Goal: Task Accomplishment & Management: Manage account settings

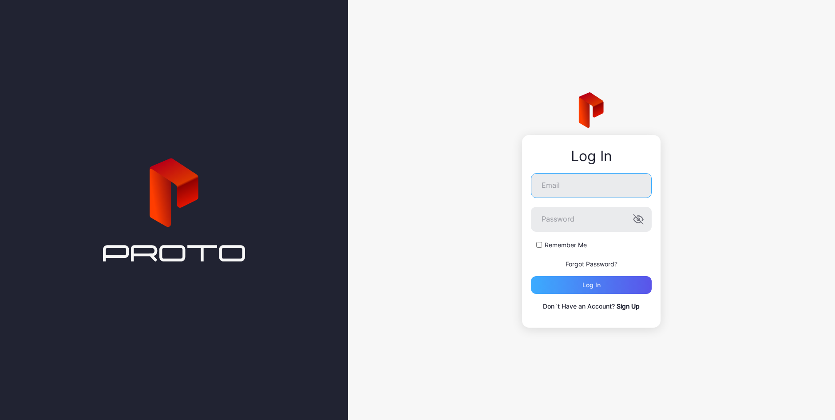
type input "**********"
click at [616, 286] on div "Log in" at bounding box center [591, 285] width 121 height 18
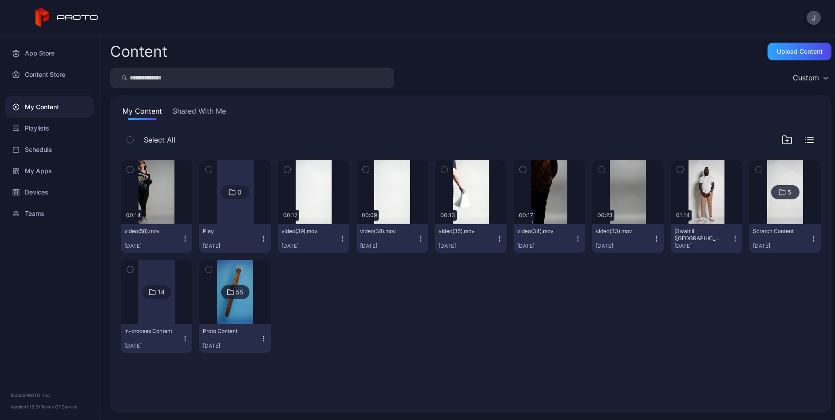
click at [154, 308] on div at bounding box center [156, 292] width 37 height 64
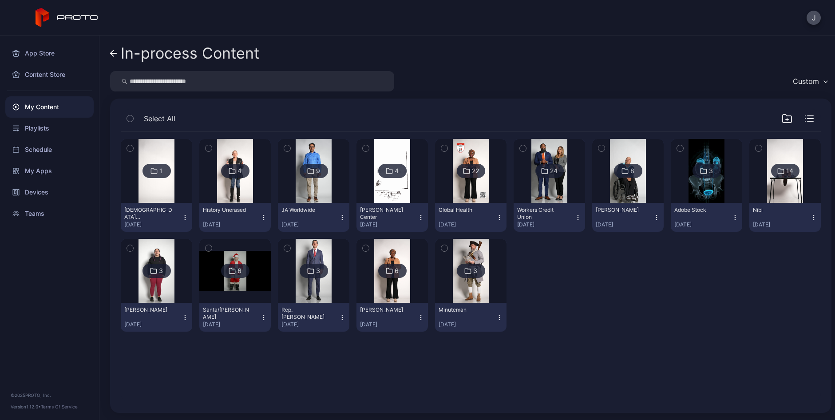
click at [310, 192] on img at bounding box center [314, 171] width 36 height 64
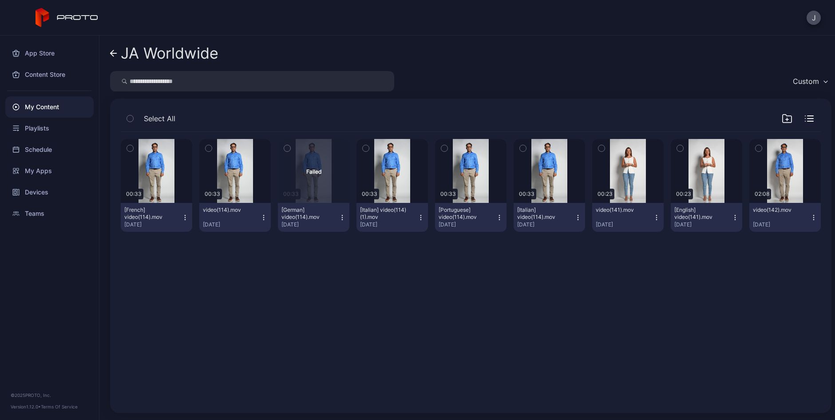
click at [619, 282] on div "Preview 00:33 [French] video(114).mov Jul 10, 2025 Preview 00:33 video(114).mov…" at bounding box center [471, 267] width 714 height 284
click at [113, 54] on icon at bounding box center [113, 54] width 7 height 8
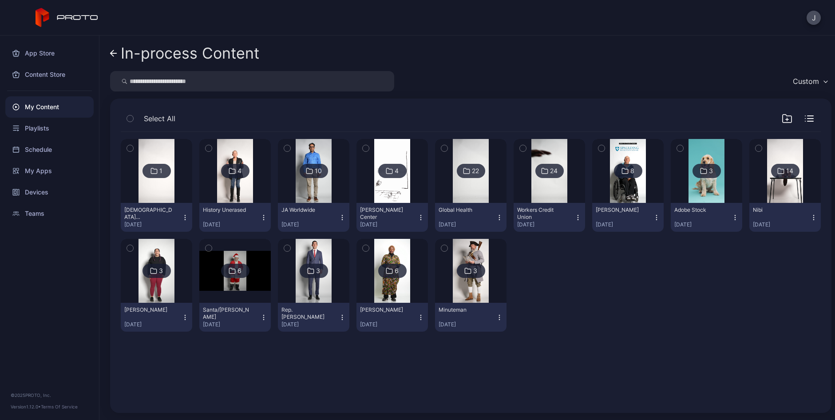
click at [314, 190] on img at bounding box center [314, 171] width 36 height 64
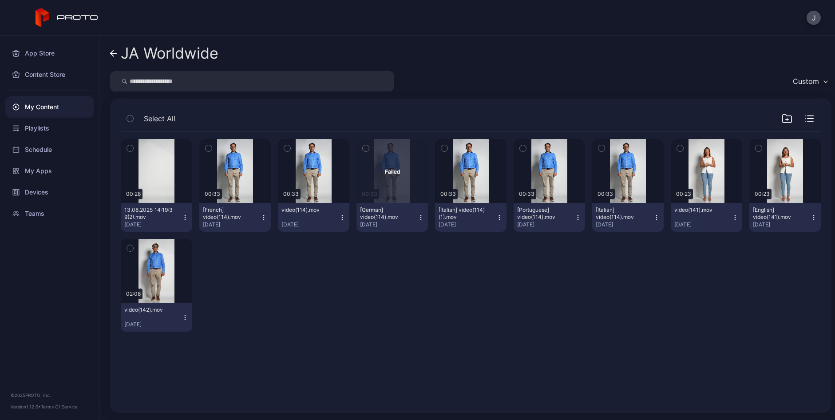
click at [183, 218] on icon "button" at bounding box center [184, 217] width 7 height 7
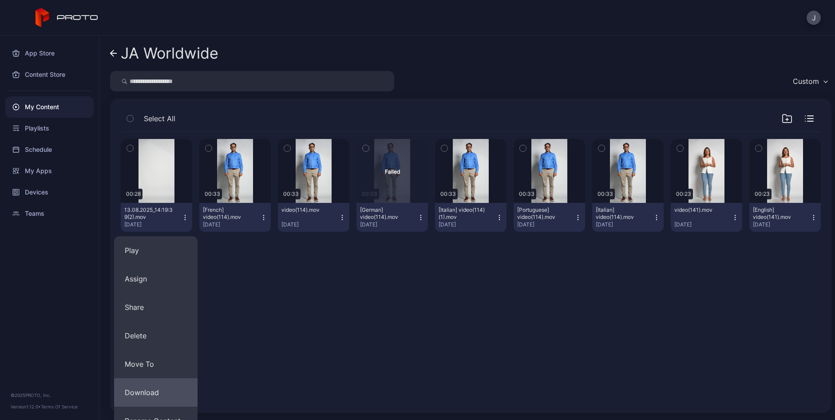
click at [160, 387] on button "Download" at bounding box center [155, 392] width 83 height 28
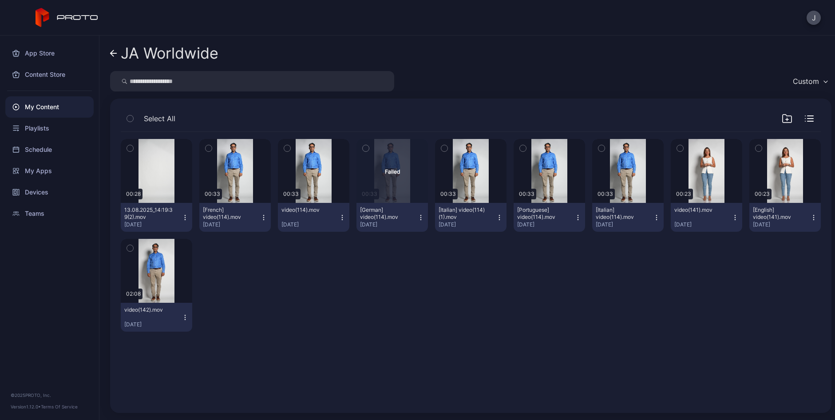
click at [112, 54] on icon at bounding box center [113, 54] width 7 height 8
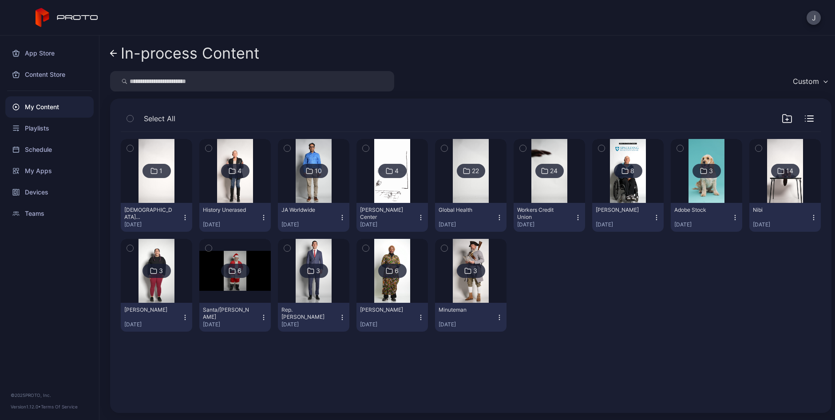
click at [323, 190] on img at bounding box center [314, 171] width 36 height 64
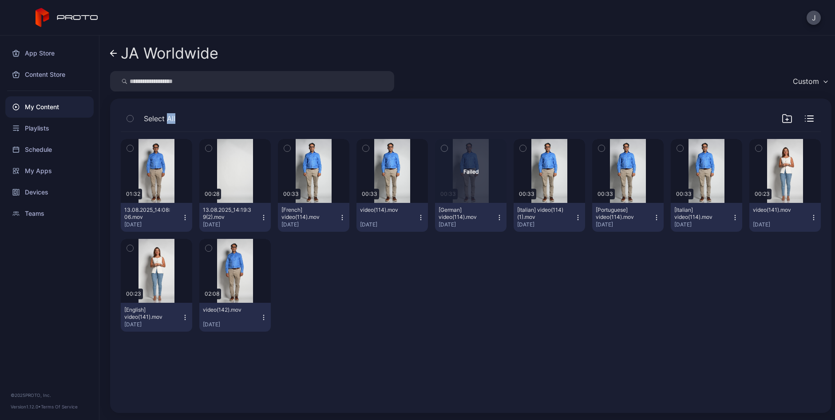
click at [182, 218] on icon "button" at bounding box center [184, 217] width 7 height 7
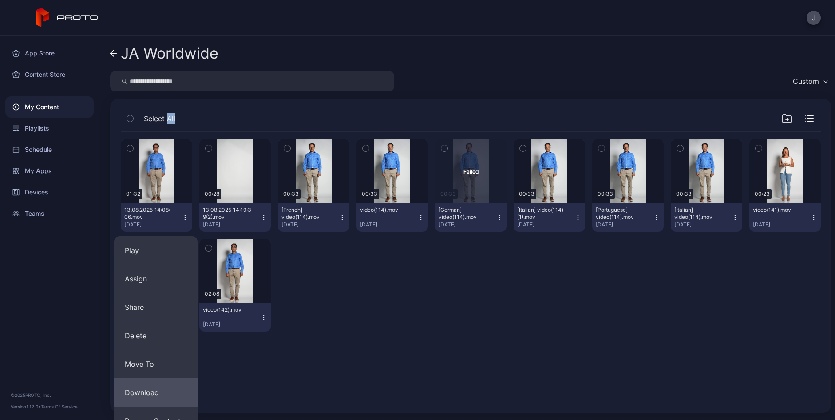
click at [143, 393] on button "Download" at bounding box center [155, 392] width 83 height 28
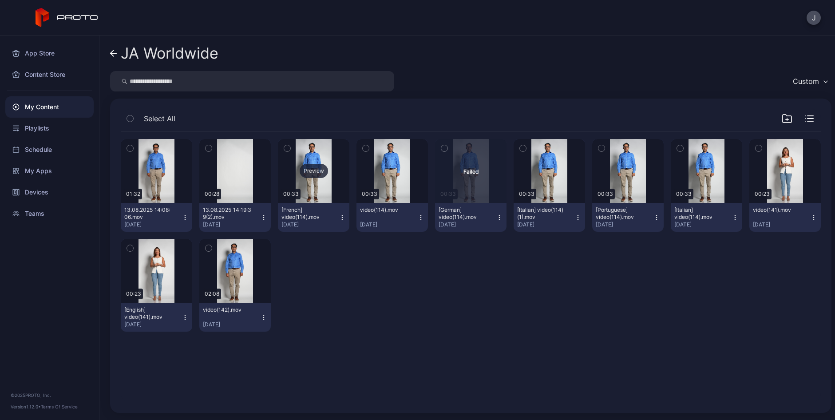
drag, startPoint x: 143, startPoint y: 393, endPoint x: 324, endPoint y: 200, distance: 264.3
click at [324, 200] on div "Preview 01:32 13.08.2025_14:08:06.mov [DATE] Preview 00:28 13.08.2025_14:19:39(…" at bounding box center [471, 267] width 714 height 284
click at [185, 217] on icon "button" at bounding box center [184, 217] width 7 height 7
click at [346, 316] on div "Preview 01:32 13.08.2025_14:08:06.mov [DATE] Preview 00:28 13.08.2025_14:19:39(…" at bounding box center [471, 235] width 700 height 207
click at [235, 282] on div "Preview" at bounding box center [234, 271] width 71 height 64
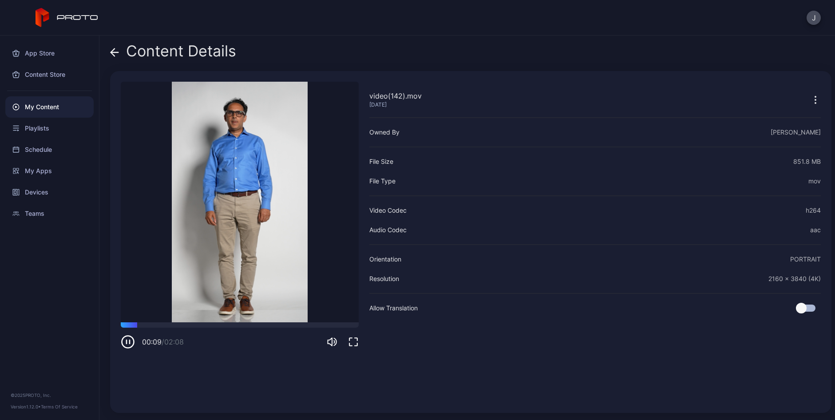
click at [116, 52] on icon at bounding box center [115, 52] width 8 height 0
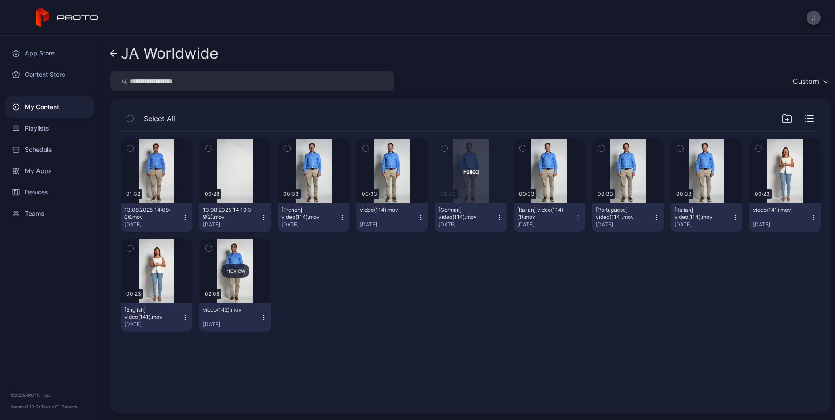
click at [232, 285] on div "Preview" at bounding box center [234, 271] width 71 height 64
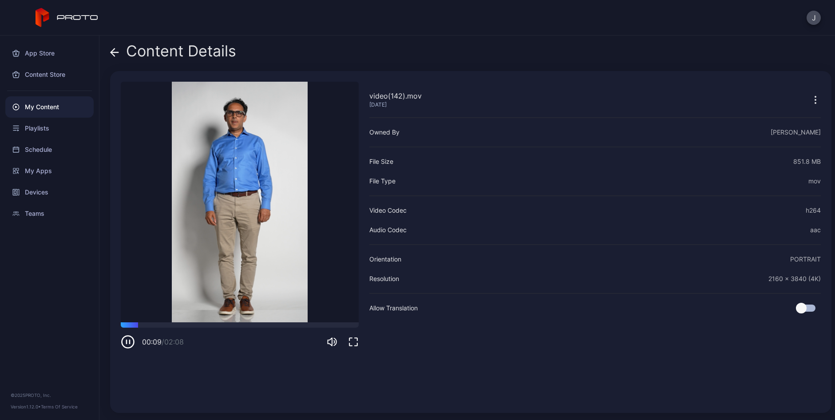
click at [112, 51] on icon at bounding box center [113, 52] width 4 height 8
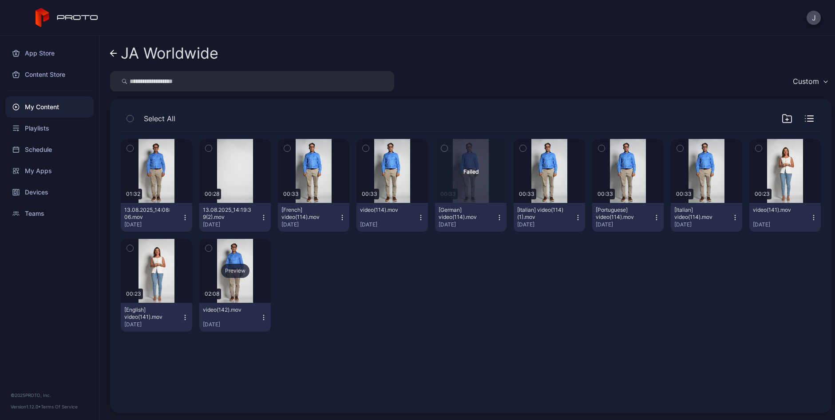
click at [233, 276] on div "Preview" at bounding box center [235, 271] width 28 height 14
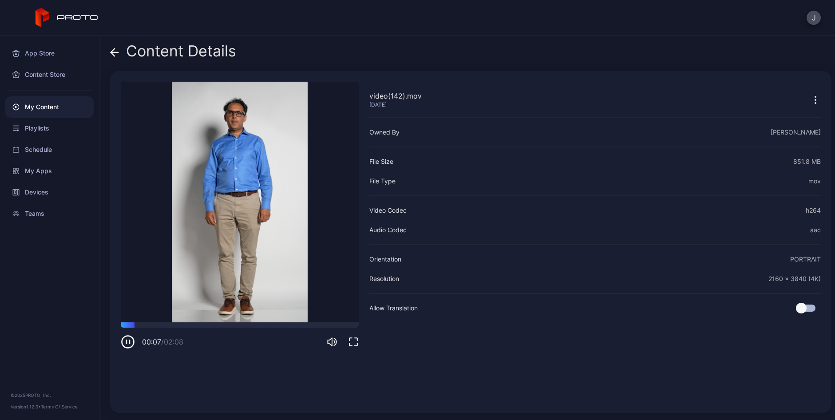
click at [111, 54] on icon at bounding box center [114, 52] width 9 height 9
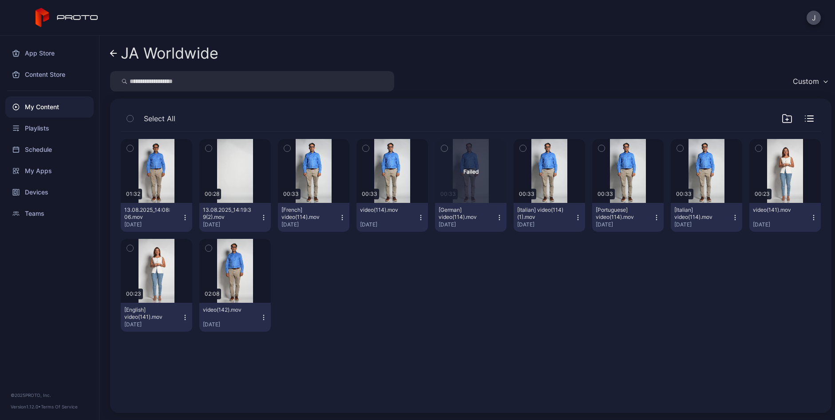
click at [260, 322] on button "video(142).mov [DATE]" at bounding box center [234, 317] width 71 height 29
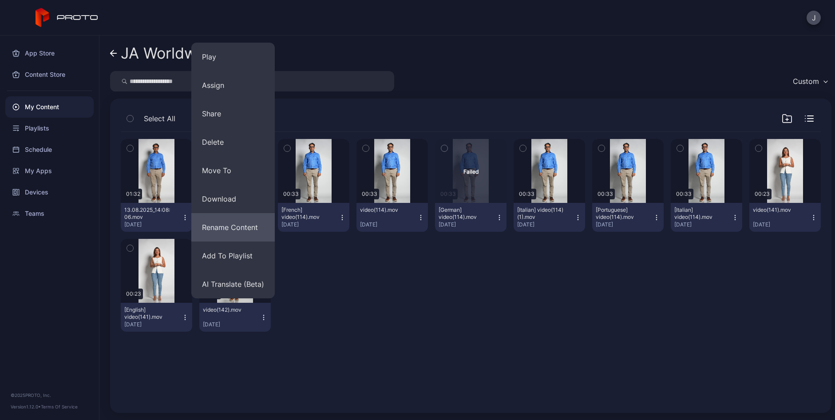
click at [254, 229] on button "Rename Content" at bounding box center [232, 227] width 83 height 28
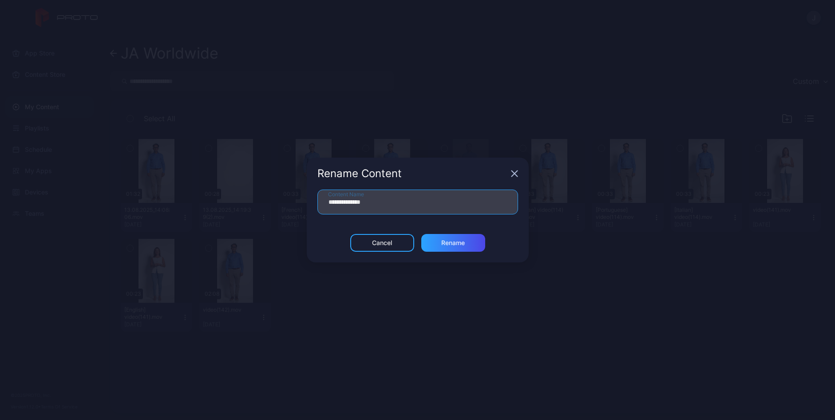
click at [388, 202] on input "**********" at bounding box center [417, 201] width 201 height 25
type input "*"
type input "**********"
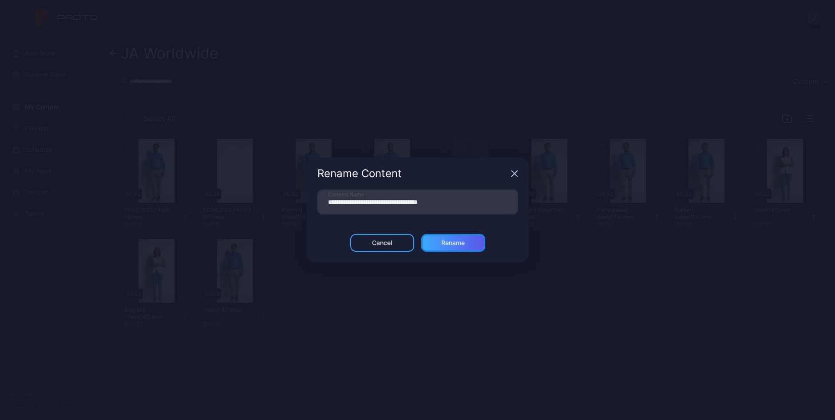
click at [455, 240] on div "Rename" at bounding box center [453, 242] width 24 height 7
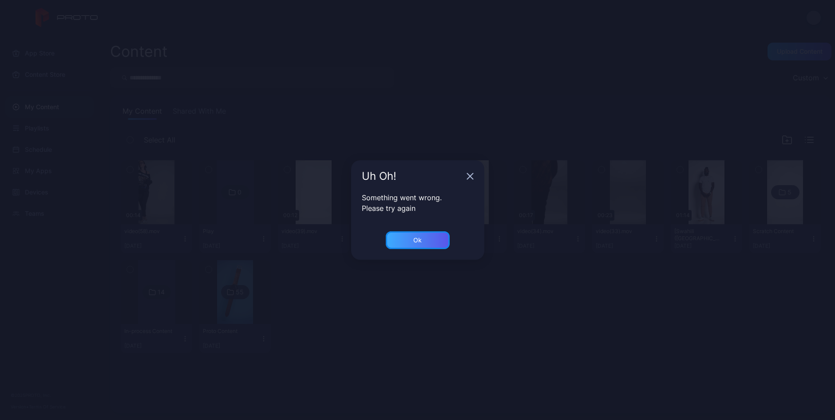
click at [423, 243] on div "Ok" at bounding box center [418, 240] width 64 height 18
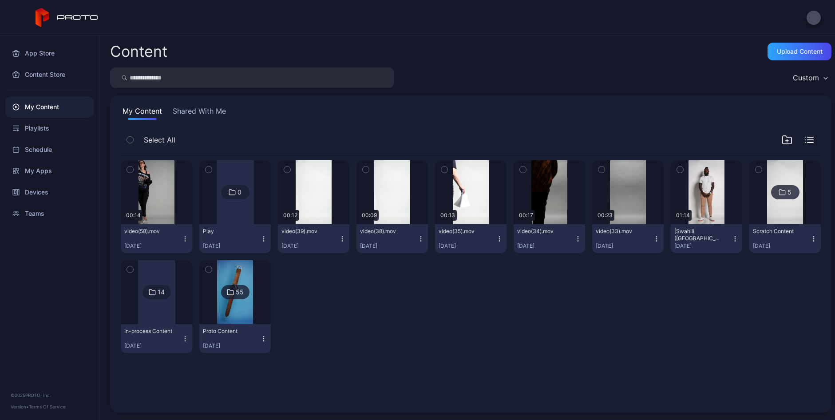
click at [151, 308] on div at bounding box center [156, 292] width 37 height 64
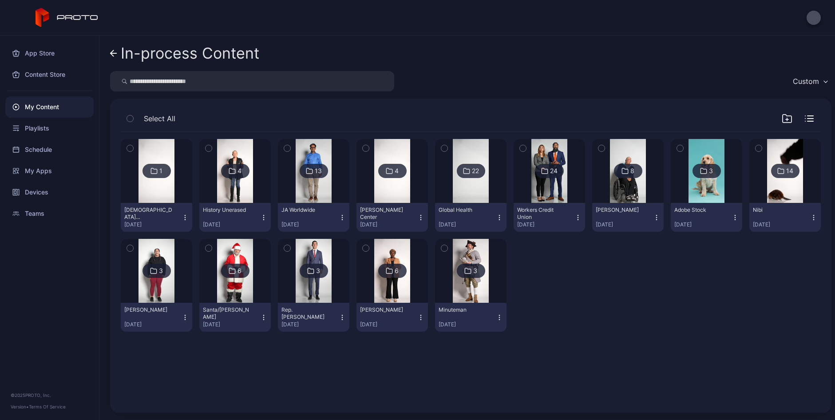
click at [313, 189] on img at bounding box center [314, 171] width 36 height 64
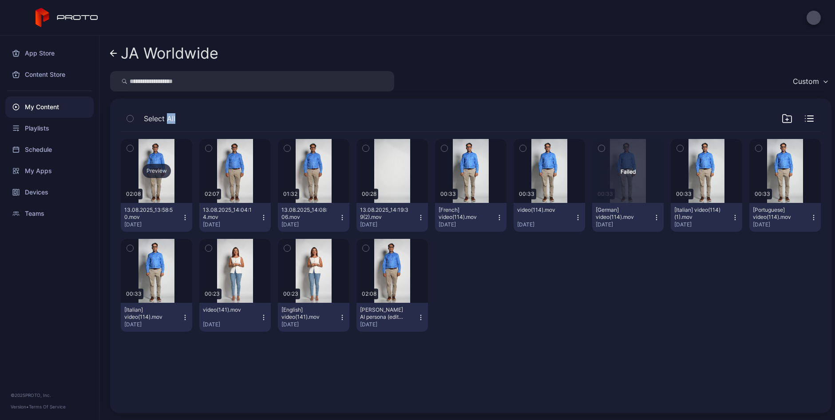
click at [158, 184] on div "Preview" at bounding box center [156, 171] width 71 height 64
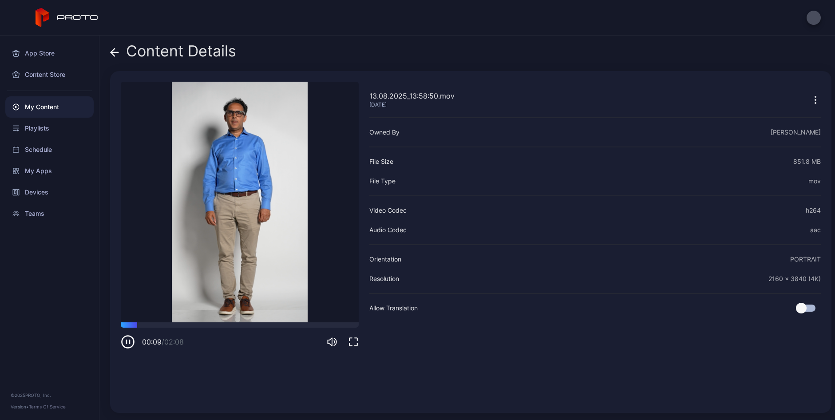
click at [115, 53] on icon at bounding box center [114, 52] width 9 height 9
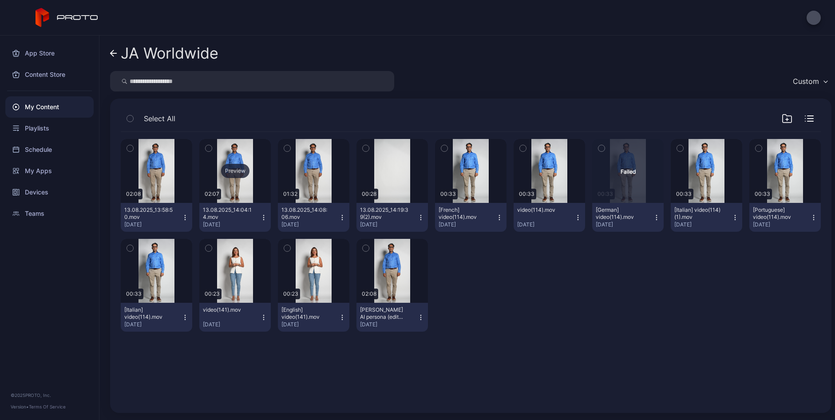
click at [234, 187] on div "Preview" at bounding box center [234, 171] width 71 height 64
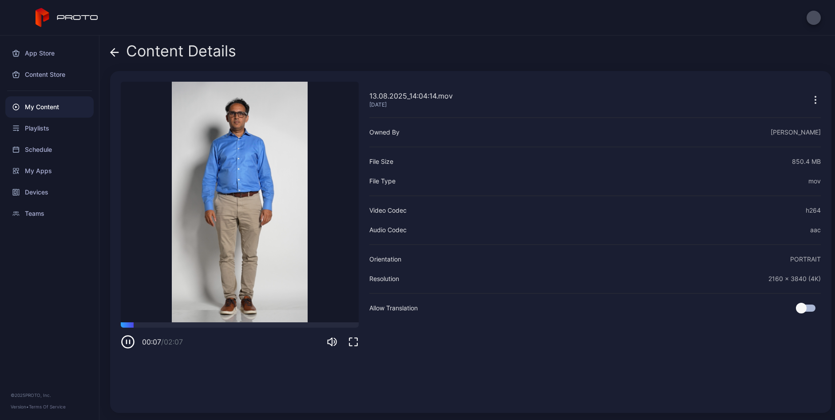
click at [114, 54] on icon at bounding box center [114, 52] width 9 height 9
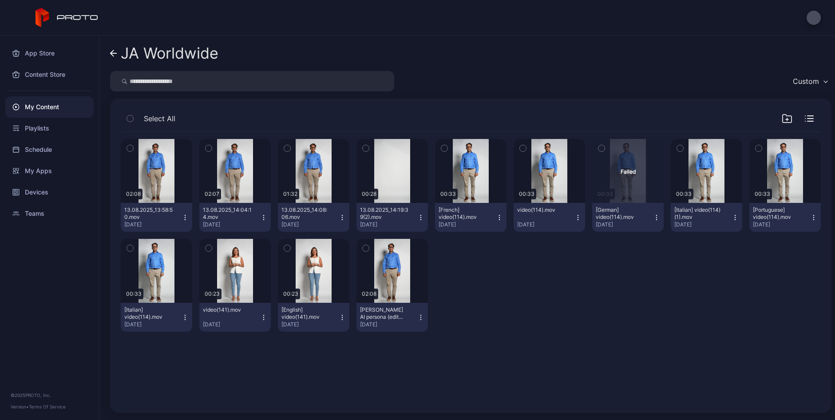
click at [264, 216] on icon "button" at bounding box center [263, 217] width 7 height 7
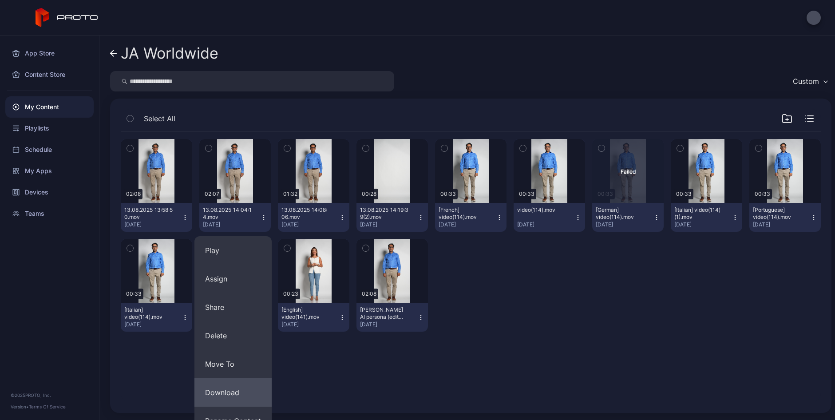
click at [220, 394] on button "Download" at bounding box center [232, 392] width 77 height 28
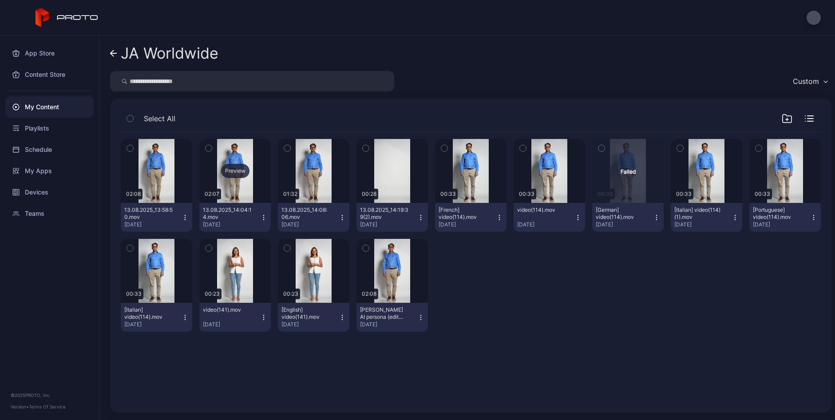
click at [237, 182] on div "Preview" at bounding box center [234, 171] width 71 height 64
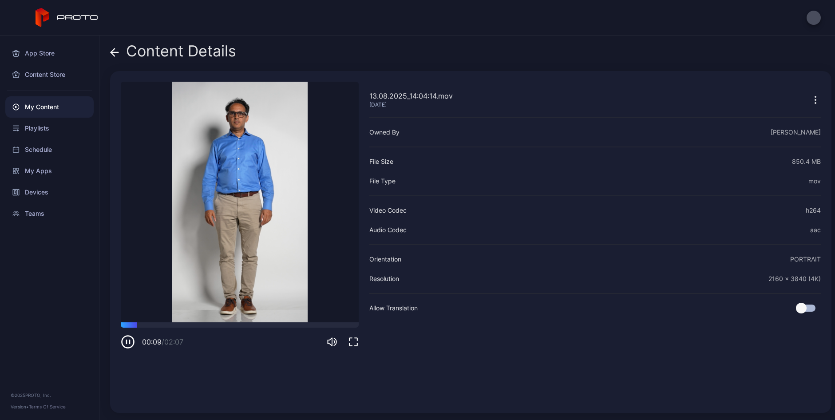
click at [113, 51] on icon at bounding box center [114, 52] width 9 height 9
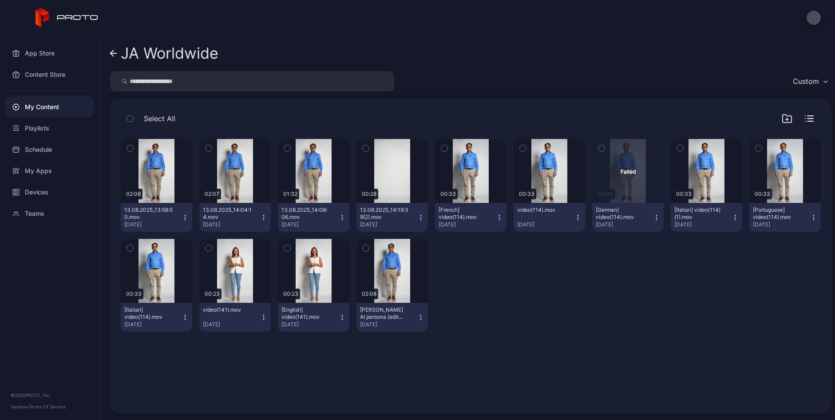
click at [113, 51] on icon at bounding box center [111, 53] width 3 height 6
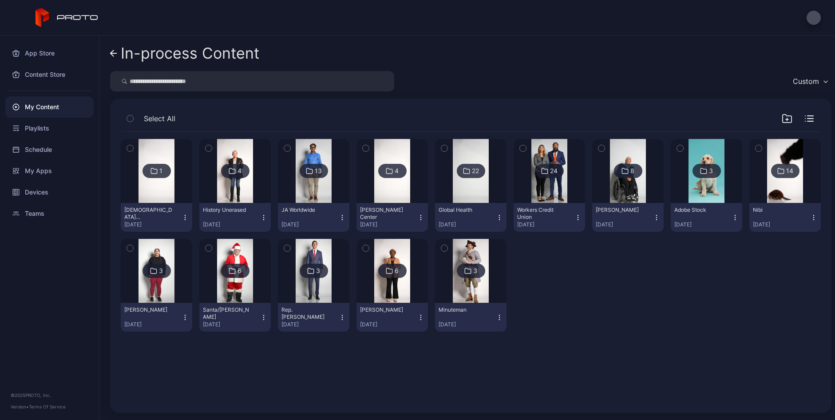
click at [113, 51] on icon at bounding box center [111, 53] width 3 height 6
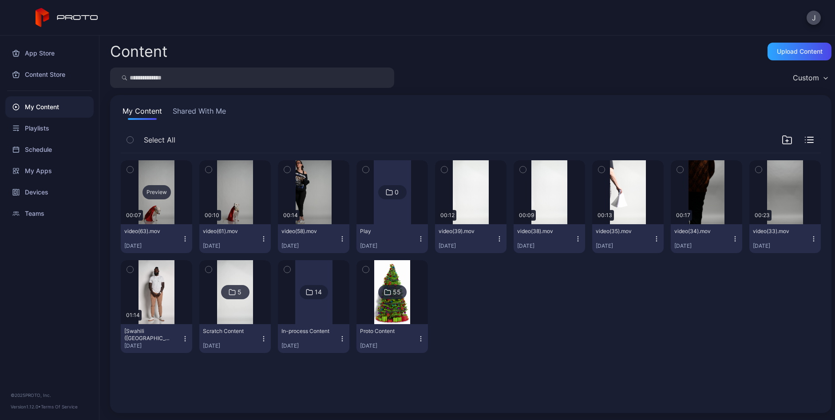
click at [157, 193] on div "Preview" at bounding box center [156, 192] width 28 height 14
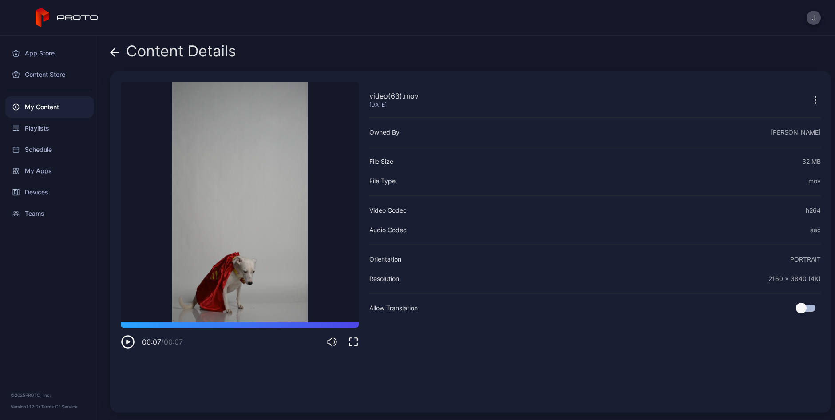
drag, startPoint x: 142, startPoint y: 88, endPoint x: 265, endPoint y: 111, distance: 125.9
click at [265, 111] on video "Sorry, your browser doesn‘t support embedded videos" at bounding box center [240, 202] width 238 height 241
click at [113, 50] on icon at bounding box center [113, 52] width 4 height 8
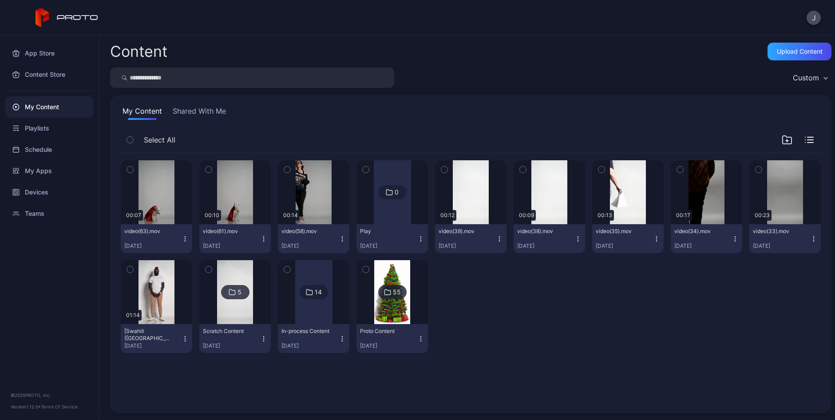
click at [183, 238] on icon "button" at bounding box center [184, 238] width 7 height 7
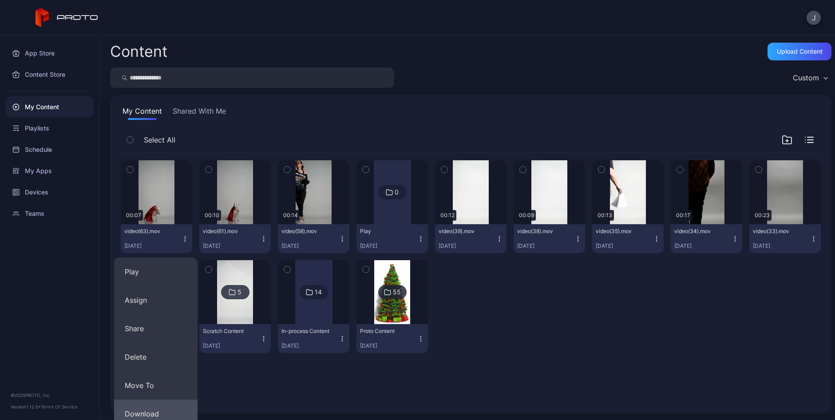
click at [154, 410] on button "Download" at bounding box center [155, 413] width 83 height 28
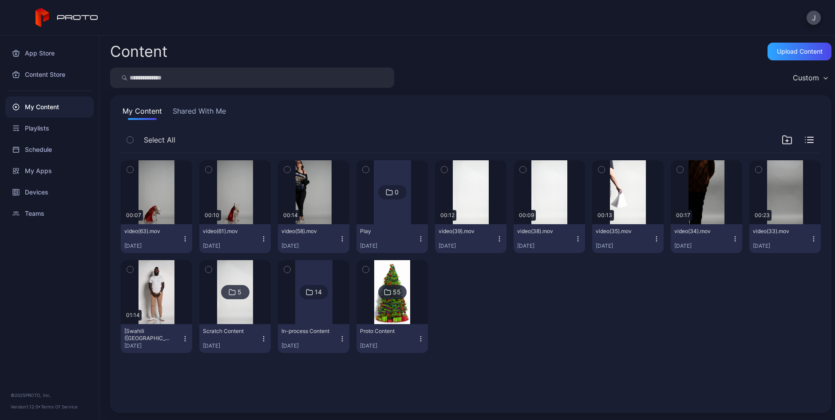
click at [653, 241] on icon "button" at bounding box center [656, 238] width 7 height 7
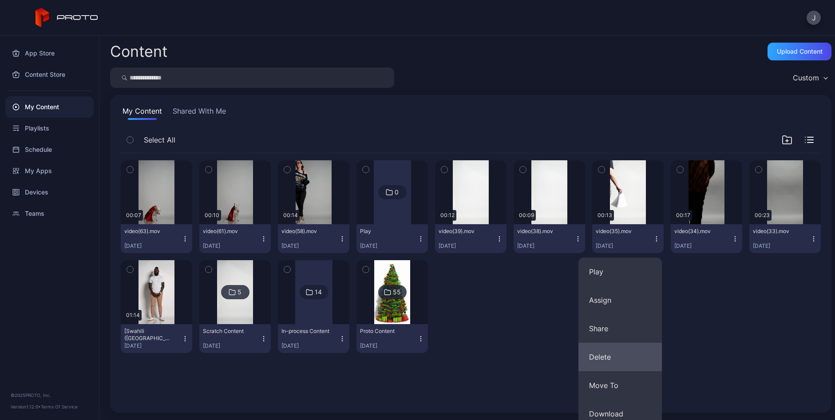
click at [603, 360] on button "Delete" at bounding box center [619, 357] width 83 height 28
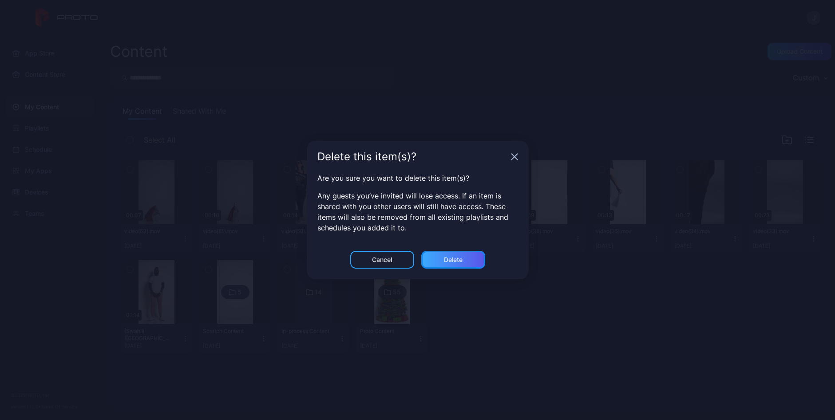
click at [475, 259] on div "Delete" at bounding box center [453, 260] width 64 height 18
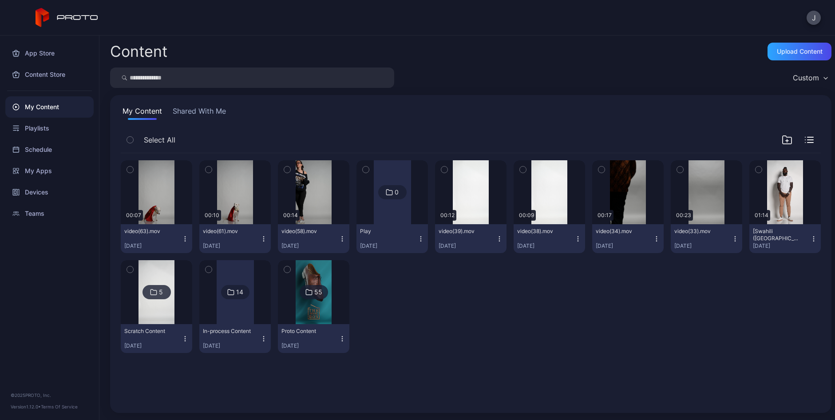
click at [653, 238] on icon "button" at bounding box center [656, 238] width 7 height 7
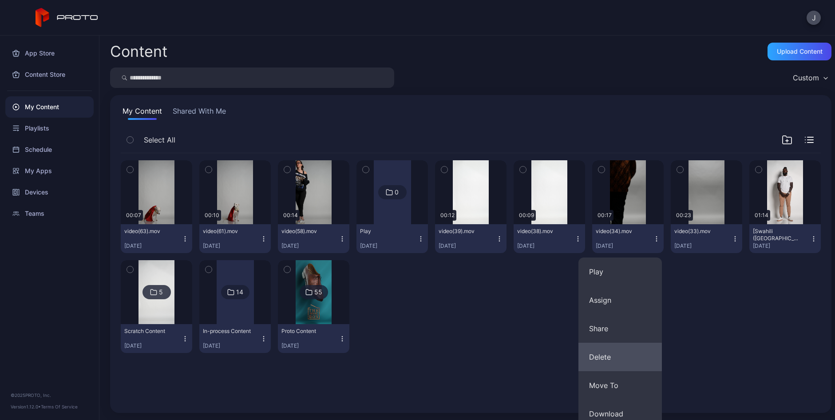
click at [592, 353] on button "Delete" at bounding box center [619, 357] width 83 height 28
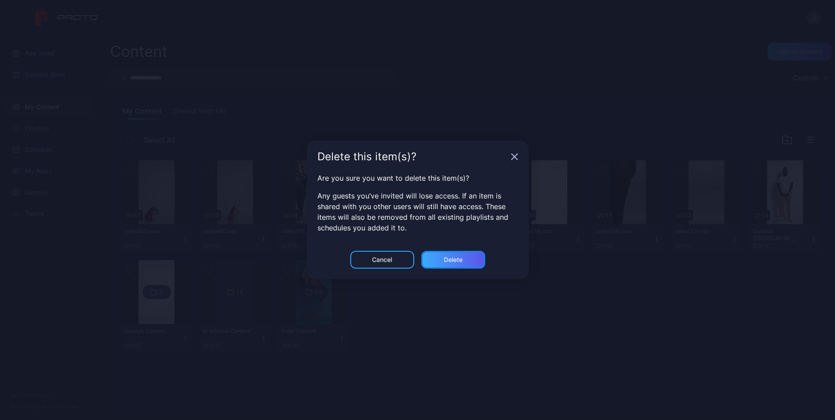
click at [473, 261] on div "Delete" at bounding box center [453, 260] width 64 height 18
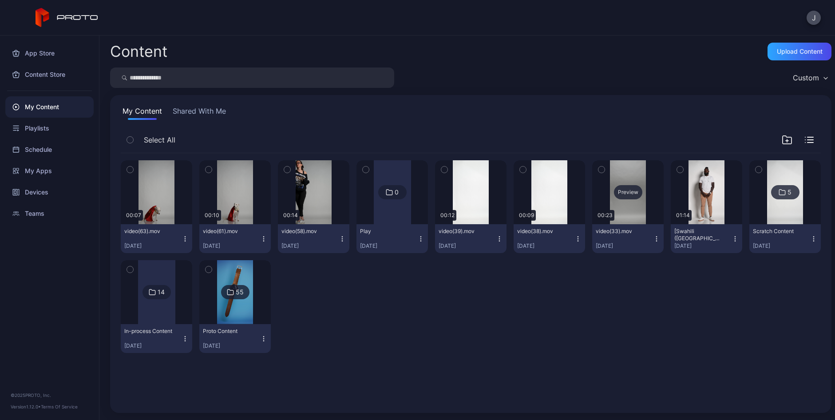
click at [618, 200] on div "Preview" at bounding box center [627, 192] width 71 height 64
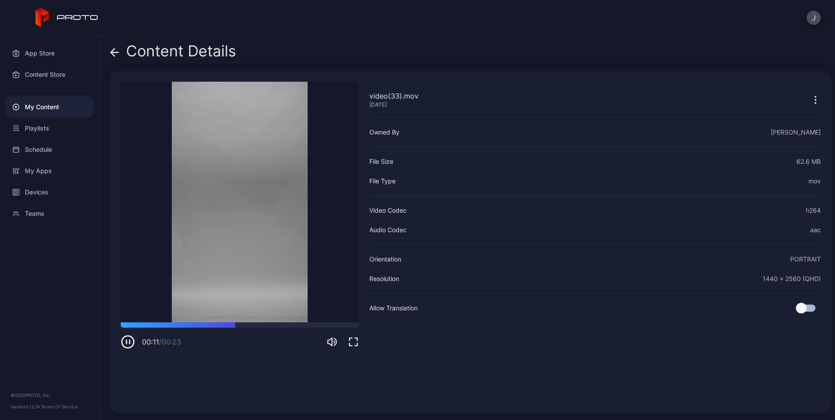
click at [118, 52] on icon at bounding box center [115, 52] width 8 height 0
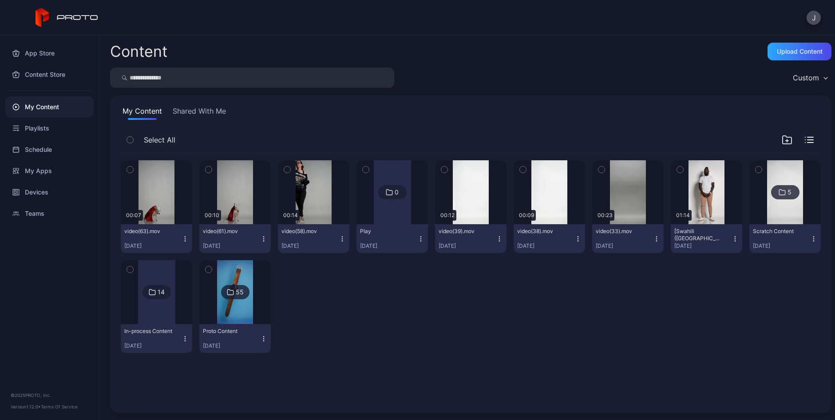
click at [656, 241] on icon "button" at bounding box center [656, 241] width 0 height 0
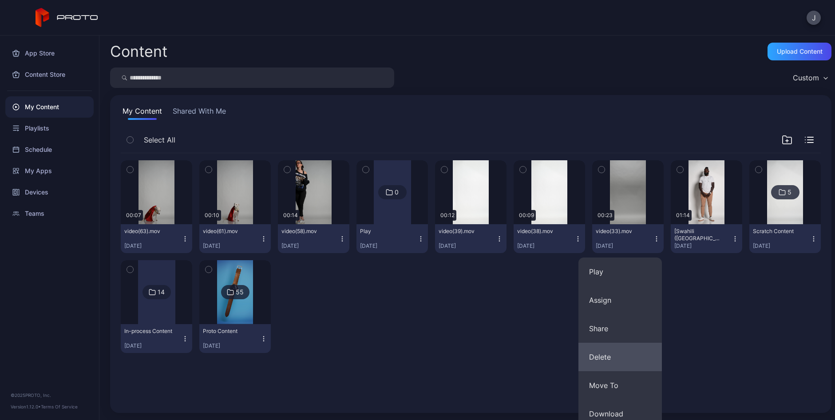
click at [608, 357] on button "Delete" at bounding box center [619, 357] width 83 height 28
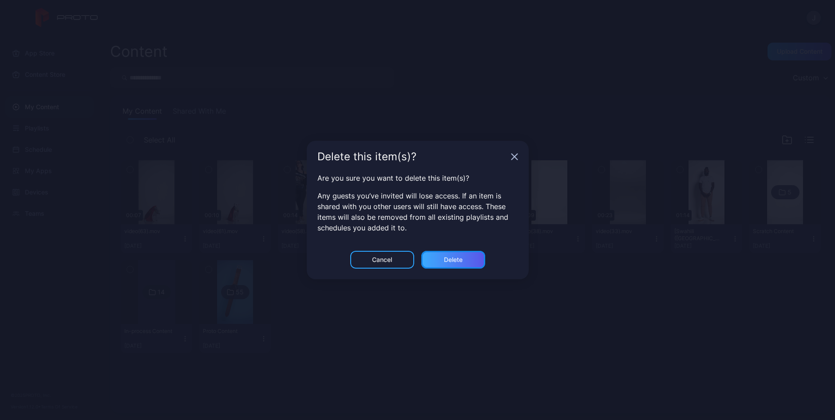
click at [463, 258] on div "Delete" at bounding box center [453, 260] width 64 height 18
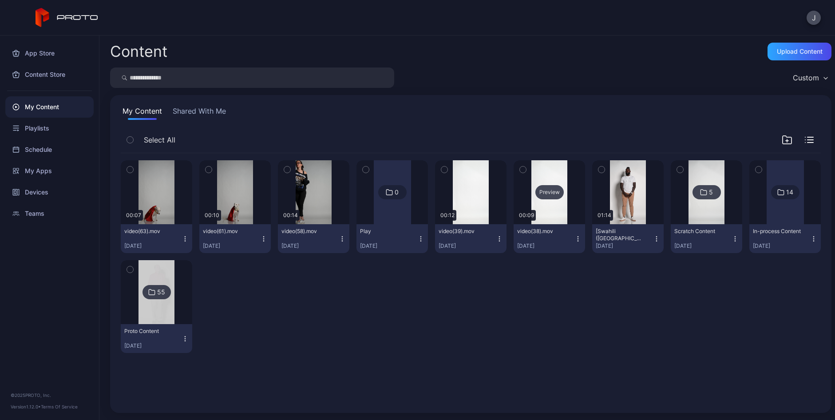
click at [541, 193] on div "Preview" at bounding box center [549, 192] width 28 height 14
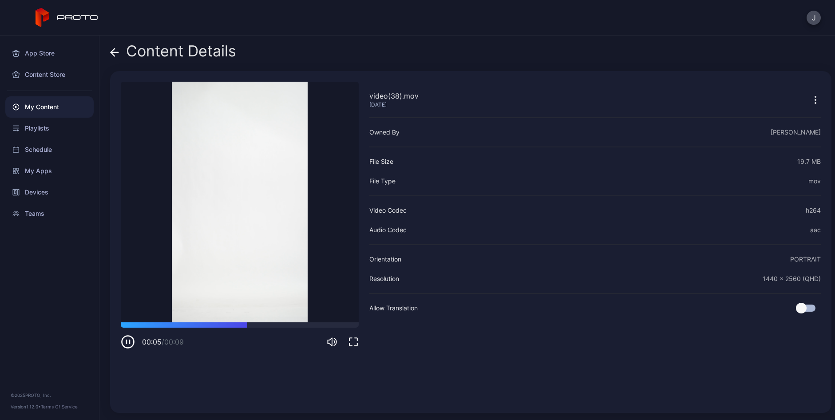
click at [113, 49] on icon at bounding box center [114, 52] width 9 height 9
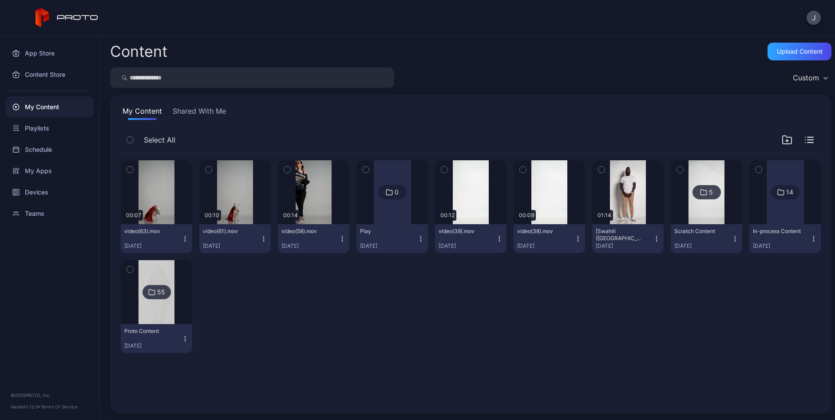
click at [574, 238] on icon "button" at bounding box center [577, 238] width 7 height 7
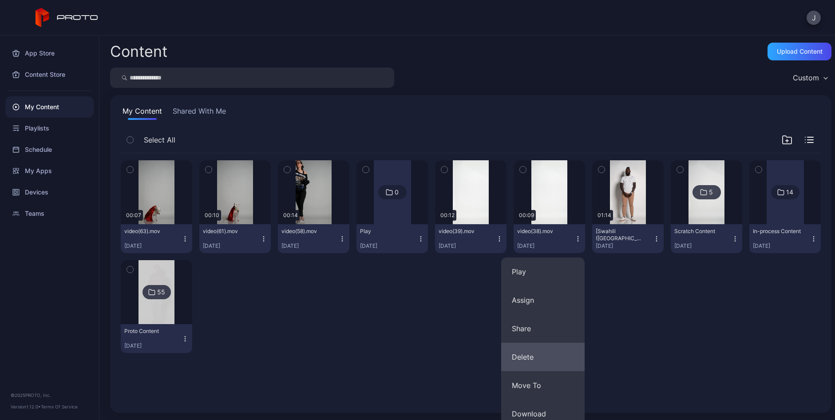
click at [530, 358] on button "Delete" at bounding box center [542, 357] width 83 height 28
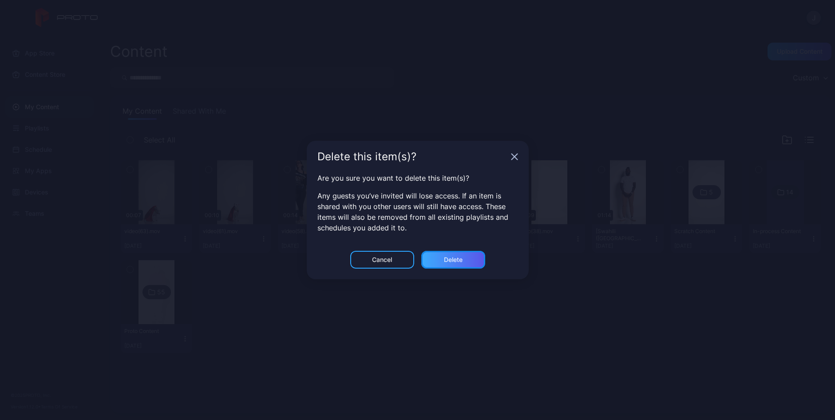
click at [450, 260] on div "Delete" at bounding box center [453, 259] width 19 height 7
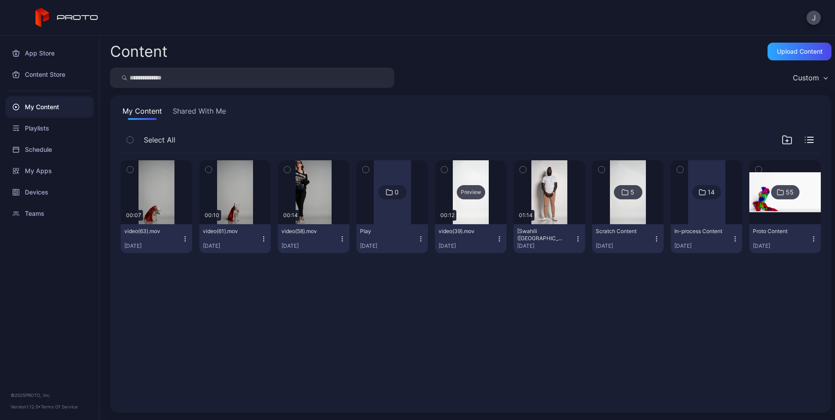
click at [458, 205] on div "Preview" at bounding box center [470, 192] width 71 height 64
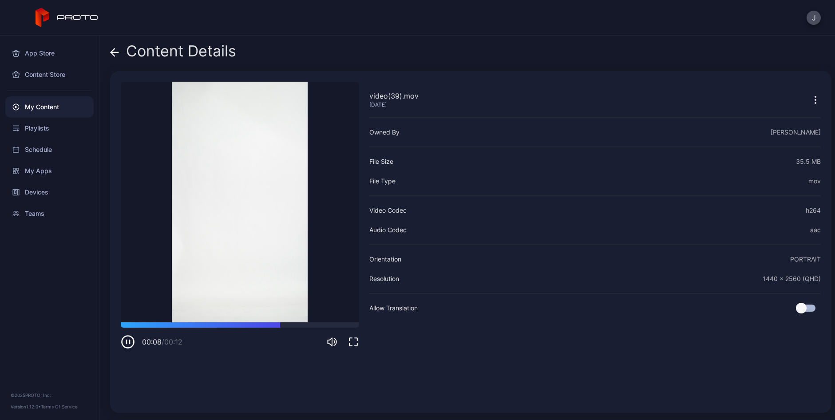
click at [114, 53] on icon at bounding box center [114, 52] width 9 height 9
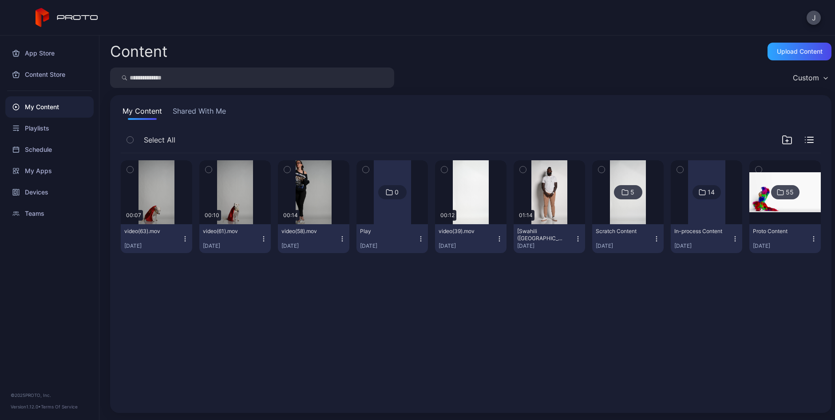
click at [499, 237] on icon "button" at bounding box center [499, 236] width 0 height 0
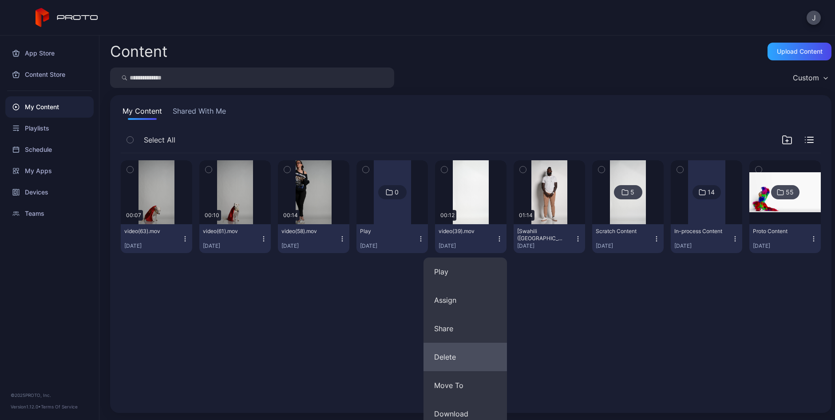
click at [459, 354] on button "Delete" at bounding box center [464, 357] width 83 height 28
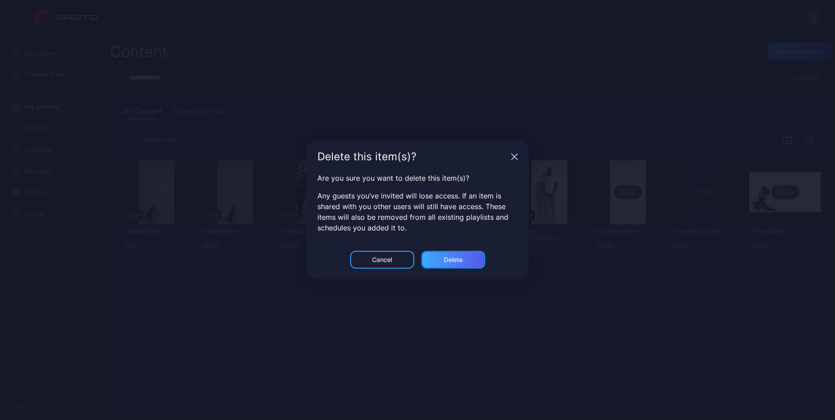
click at [462, 260] on div "Delete" at bounding box center [453, 259] width 19 height 7
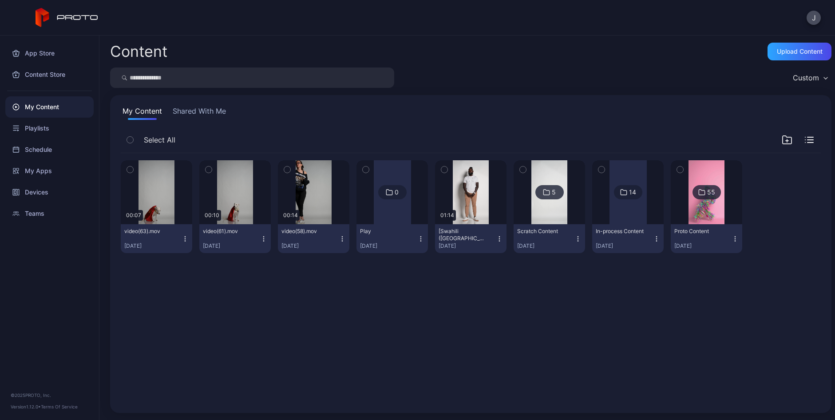
click at [339, 238] on icon "button" at bounding box center [342, 238] width 7 height 7
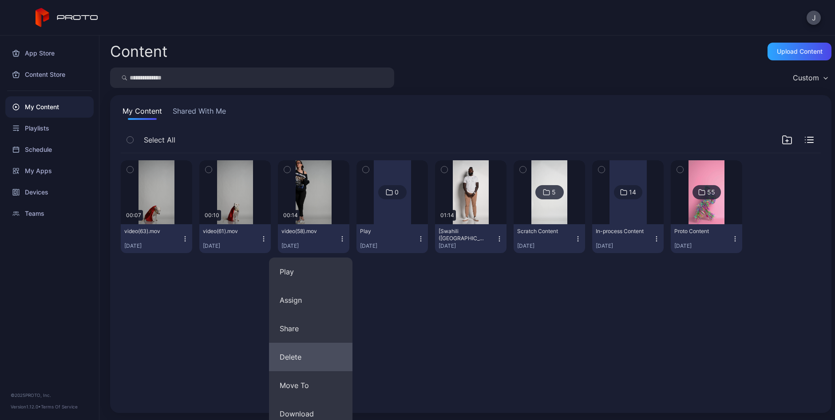
click at [293, 355] on button "Delete" at bounding box center [310, 357] width 83 height 28
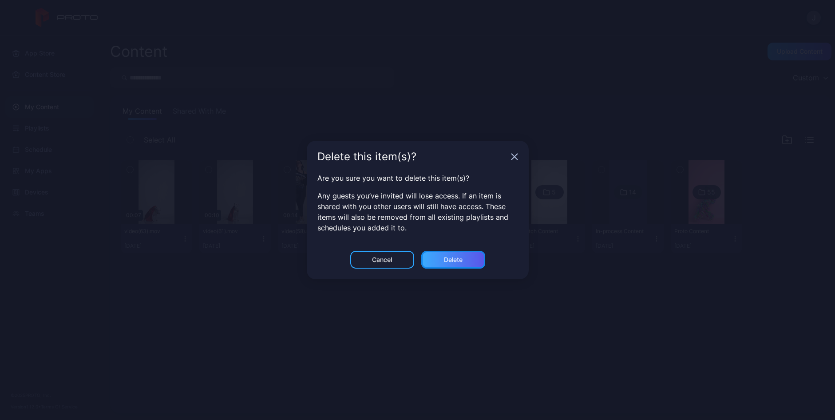
click at [462, 258] on div "Delete" at bounding box center [453, 259] width 19 height 7
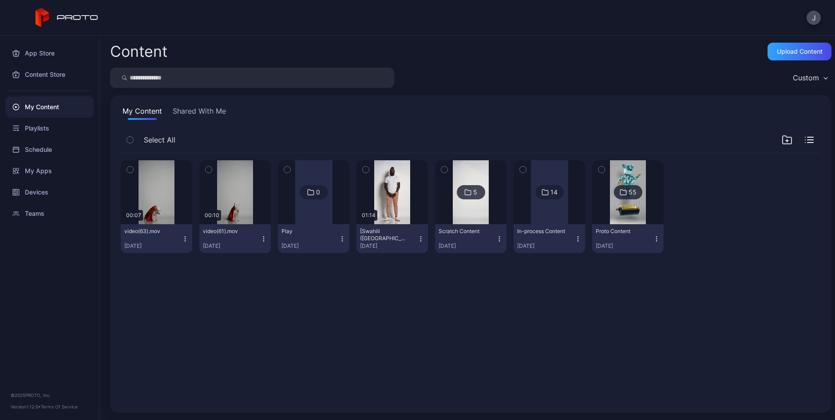
click at [314, 209] on div at bounding box center [313, 192] width 37 height 64
click at [339, 237] on icon "button" at bounding box center [342, 238] width 7 height 7
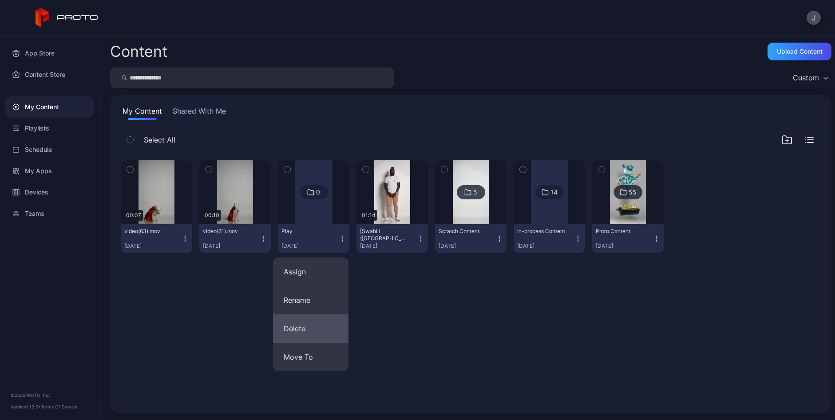
click at [300, 333] on button "Delete" at bounding box center [310, 328] width 75 height 28
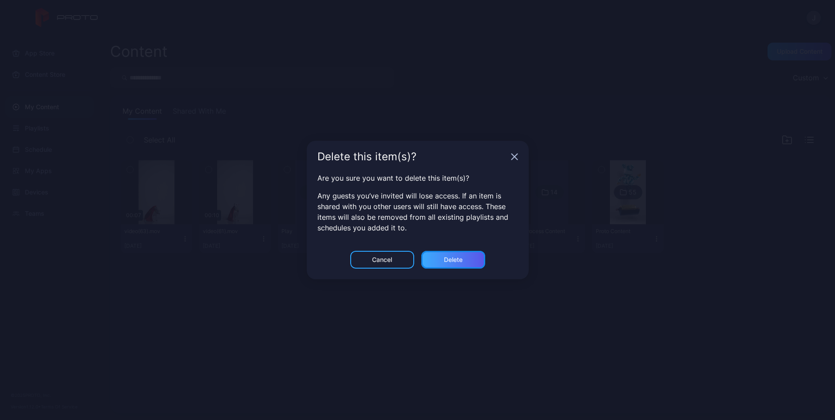
click at [460, 259] on div "Delete" at bounding box center [453, 259] width 19 height 7
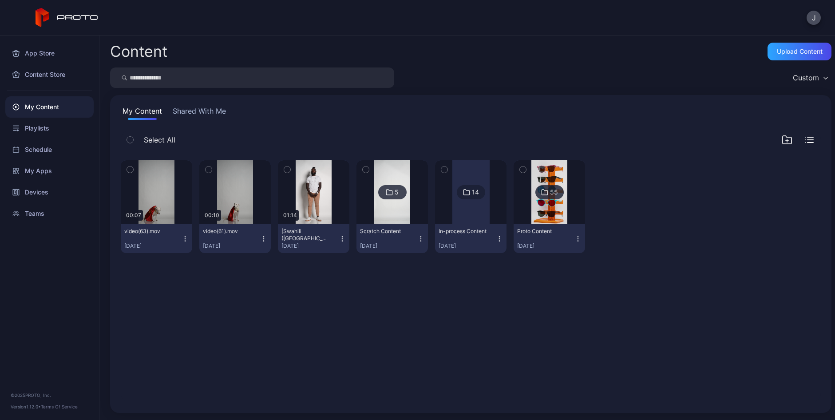
click at [339, 241] on icon "button" at bounding box center [342, 238] width 7 height 7
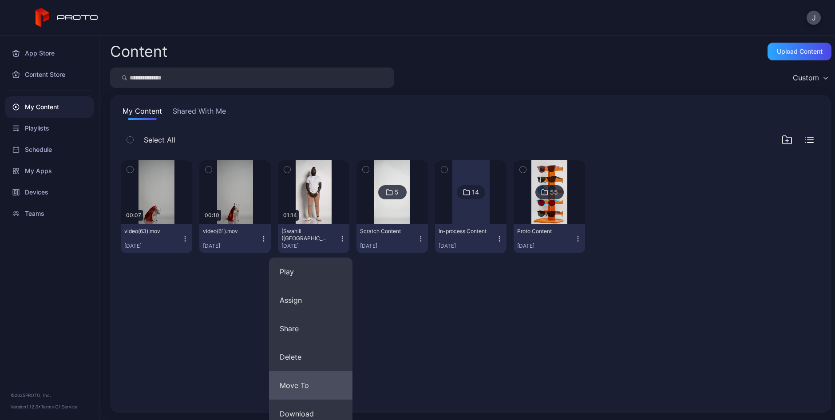
click at [311, 379] on button "Move To" at bounding box center [310, 385] width 83 height 28
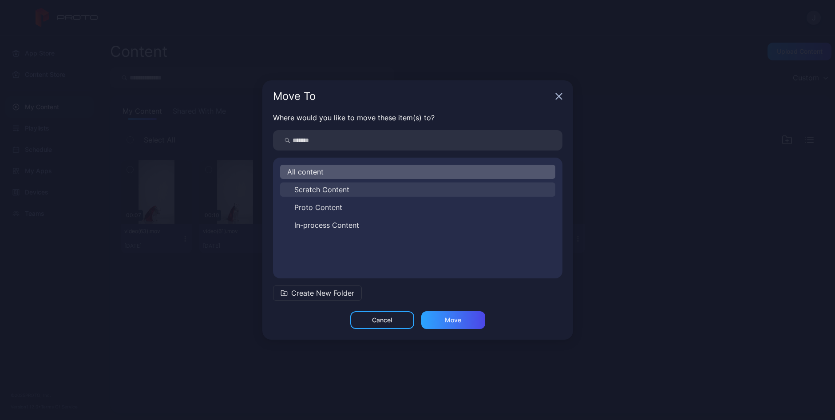
click at [303, 190] on span "Scratch Content" at bounding box center [321, 189] width 55 height 11
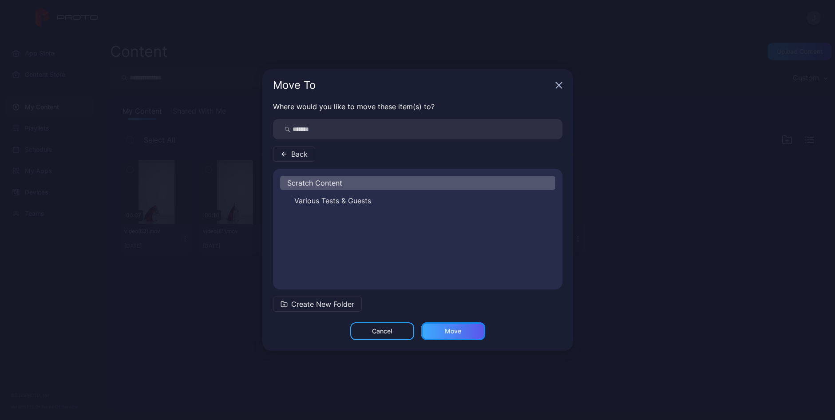
click at [454, 332] on div "Move" at bounding box center [453, 330] width 16 height 7
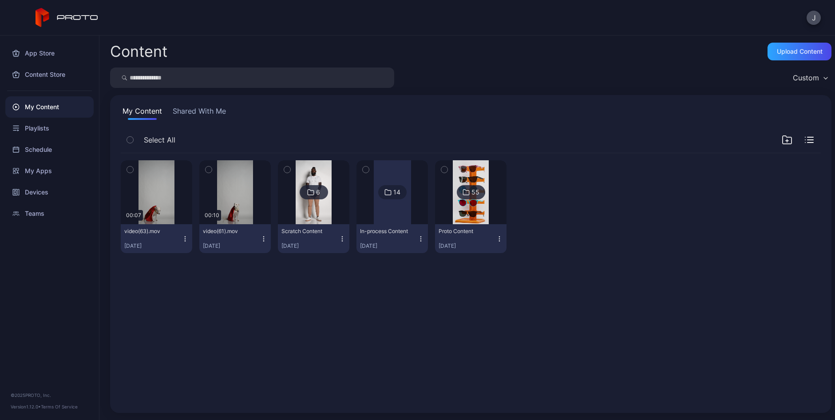
click at [183, 239] on icon "button" at bounding box center [184, 238] width 7 height 7
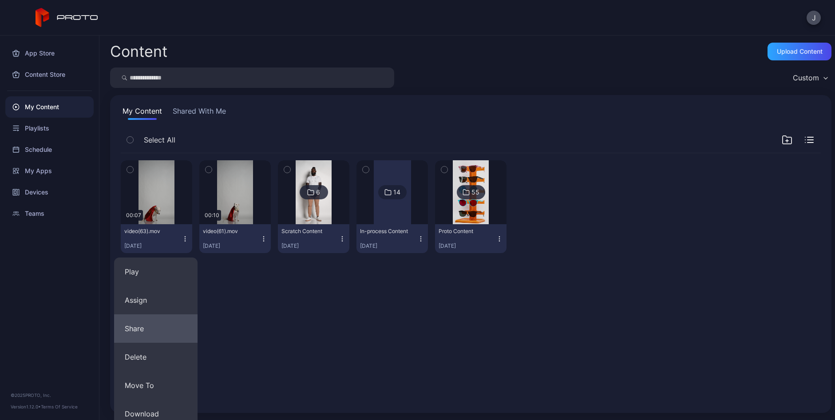
click at [137, 327] on button "Share" at bounding box center [155, 328] width 83 height 28
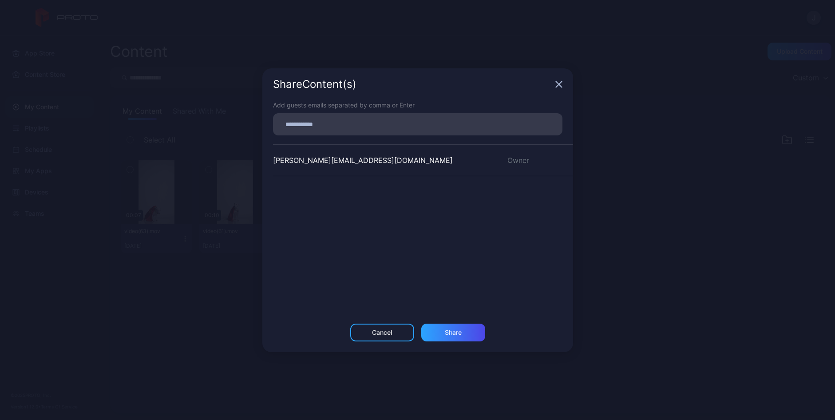
click at [302, 124] on input at bounding box center [417, 124] width 279 height 12
type input "**********"
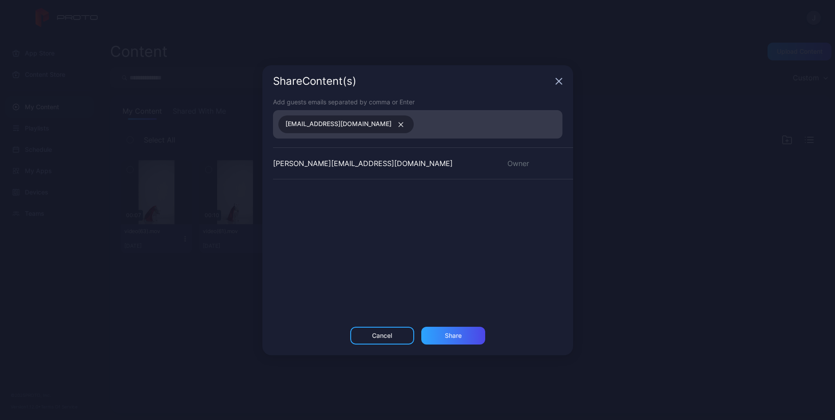
click at [461, 229] on div "joanne@geminaitech.com Owner" at bounding box center [423, 213] width 300 height 133
click at [423, 125] on input at bounding box center [488, 124] width 138 height 12
click at [354, 286] on div "Add guests emails separated by comma or Enter support@protohologram.com joanne@…" at bounding box center [417, 211] width 311 height 229
click at [318, 204] on div "joanne@geminaitech.com Owner" at bounding box center [423, 213] width 300 height 133
click at [419, 121] on input at bounding box center [488, 124] width 138 height 12
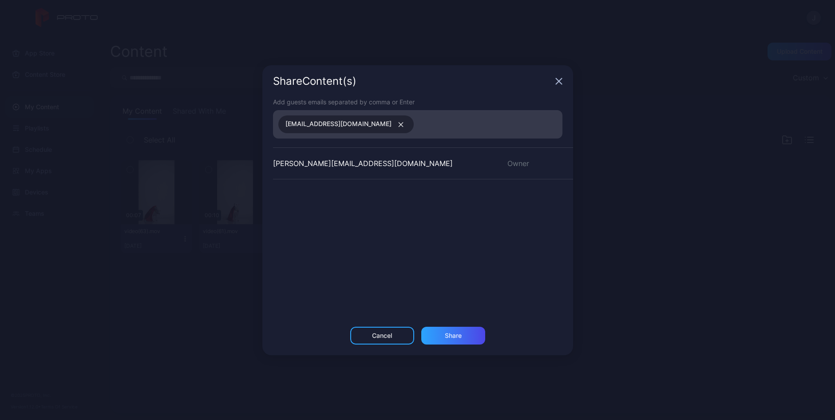
click at [398, 125] on icon "button" at bounding box center [400, 124] width 4 height 4
click at [344, 123] on input at bounding box center [417, 121] width 279 height 12
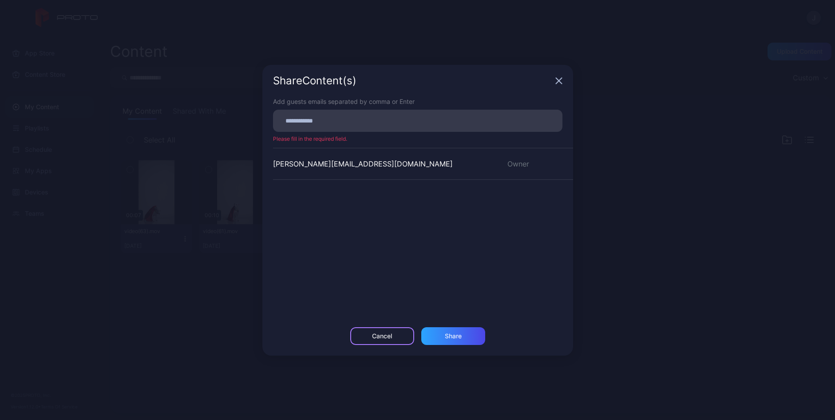
click at [388, 338] on div "Cancel" at bounding box center [382, 335] width 20 height 7
